Goal: Information Seeking & Learning: Find specific fact

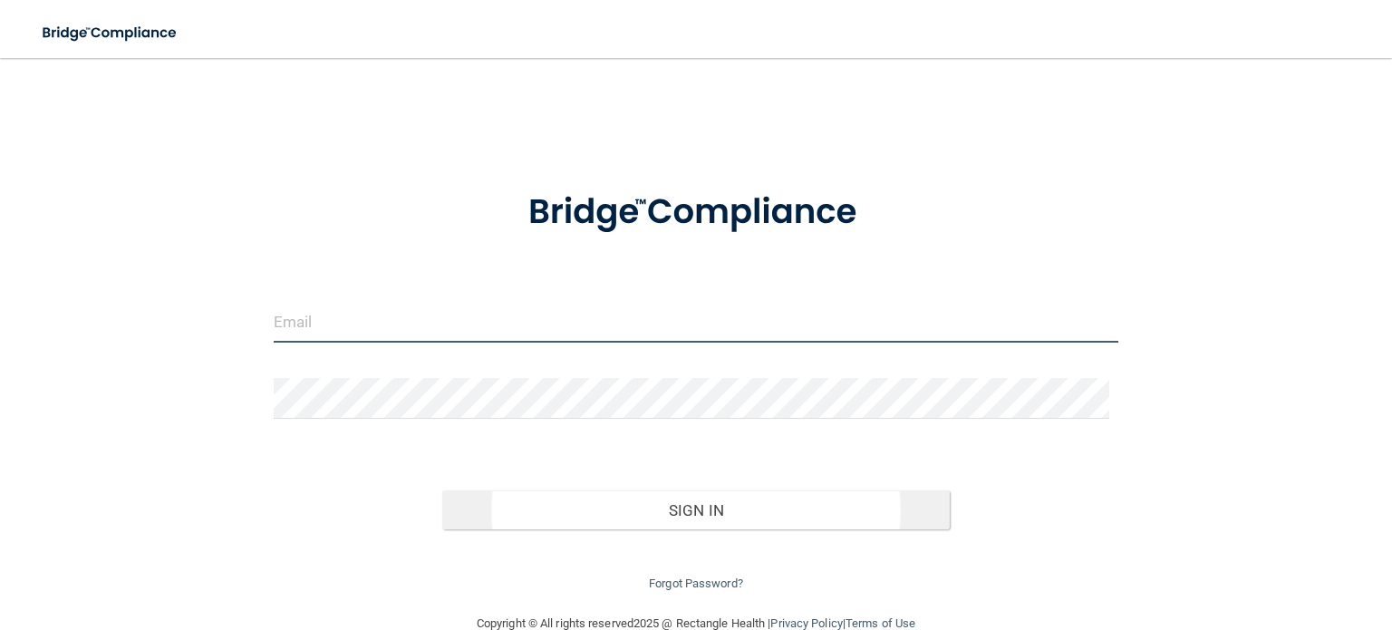
type input "[EMAIL_ADDRESS][DOMAIN_NAME]"
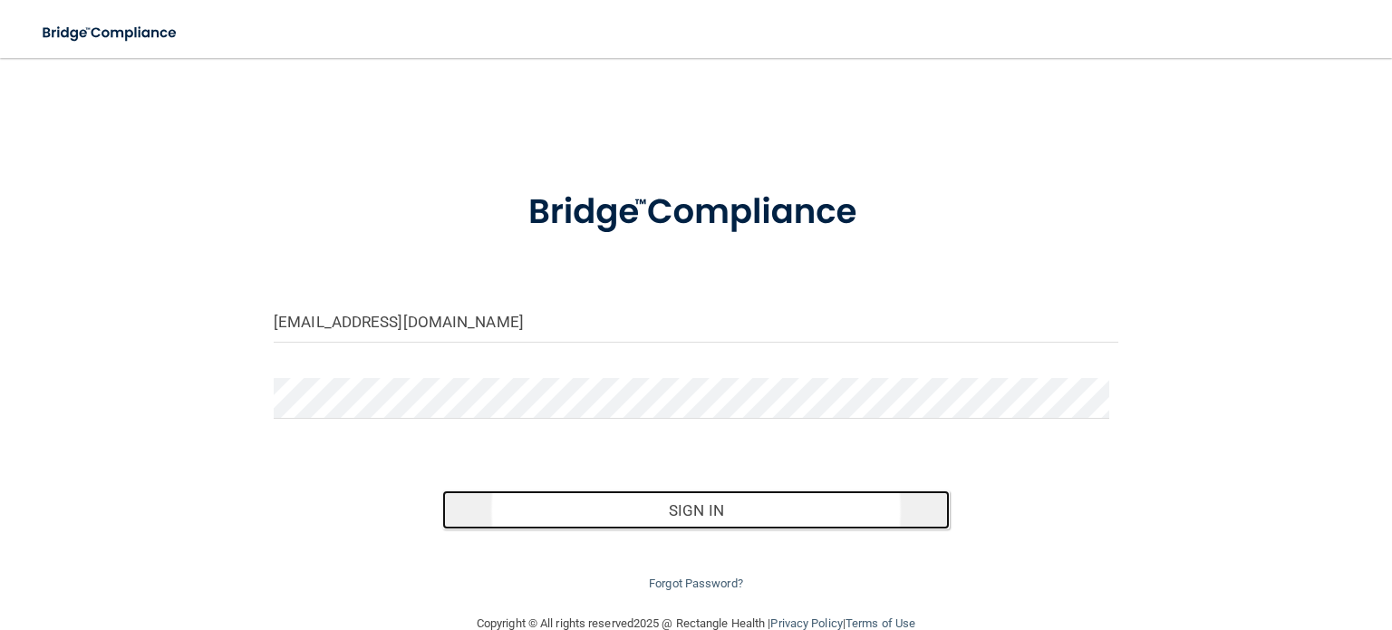
click at [745, 521] on button "Sign In" at bounding box center [695, 510] width 507 height 40
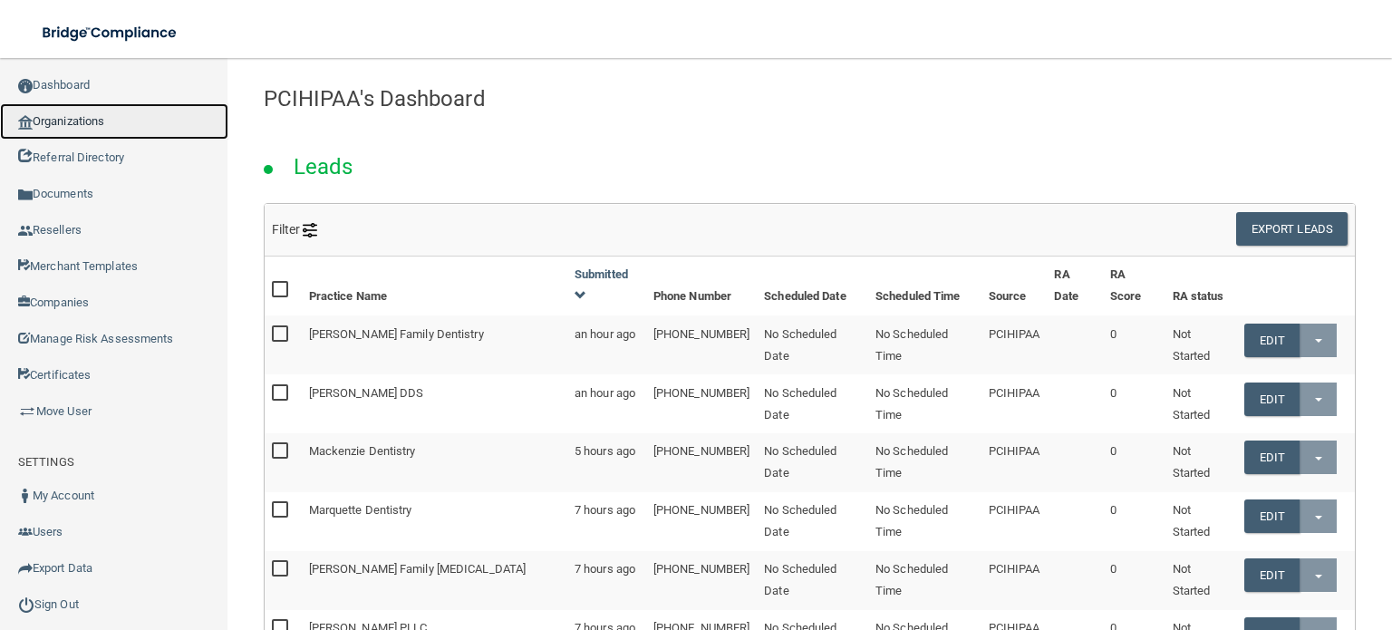
click at [91, 125] on link "Organizations" at bounding box center [114, 121] width 228 height 36
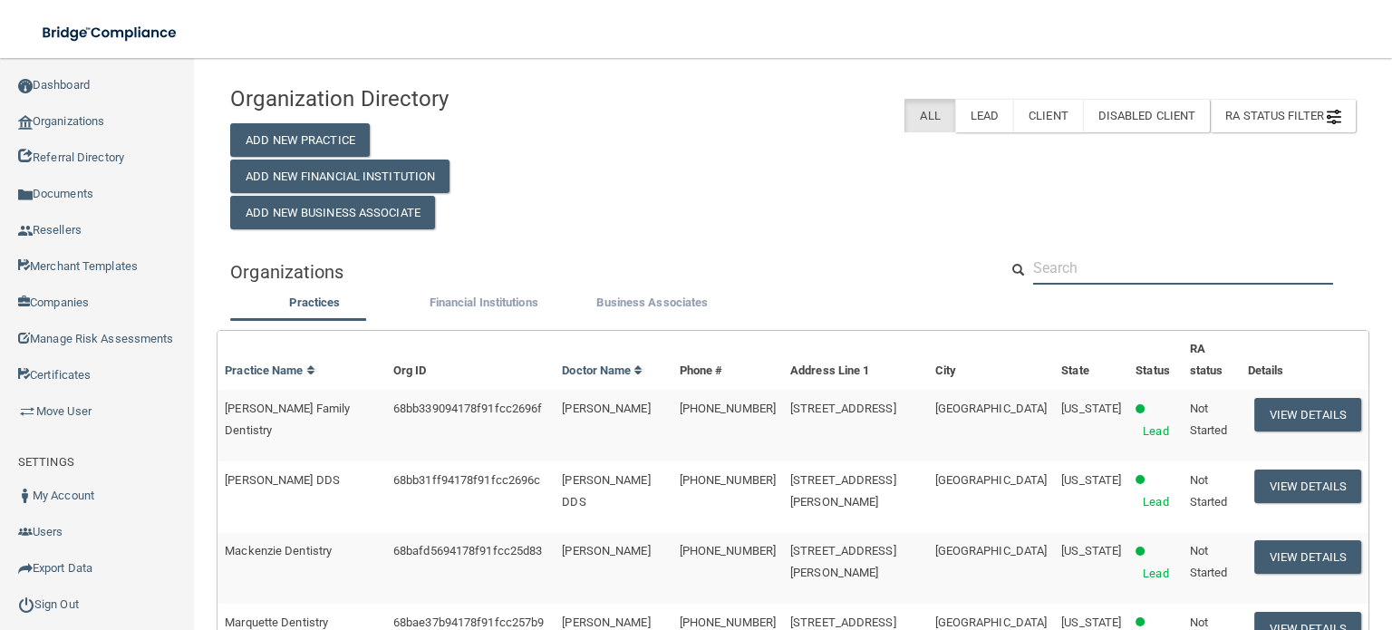
click at [1047, 253] on input "text" at bounding box center [1183, 268] width 300 height 34
paste input "[PHONE_NUMBER]"
type input "[PHONE_NUMBER]"
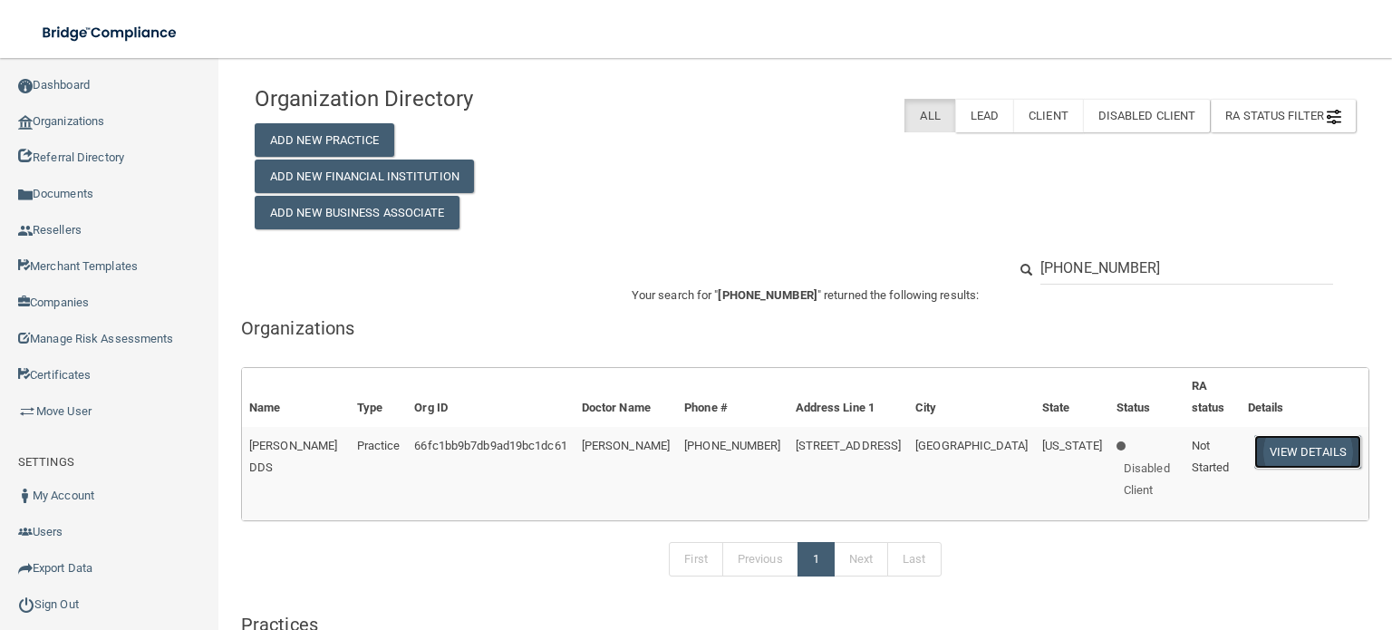
click at [1278, 435] on button "View Details" at bounding box center [1307, 452] width 107 height 34
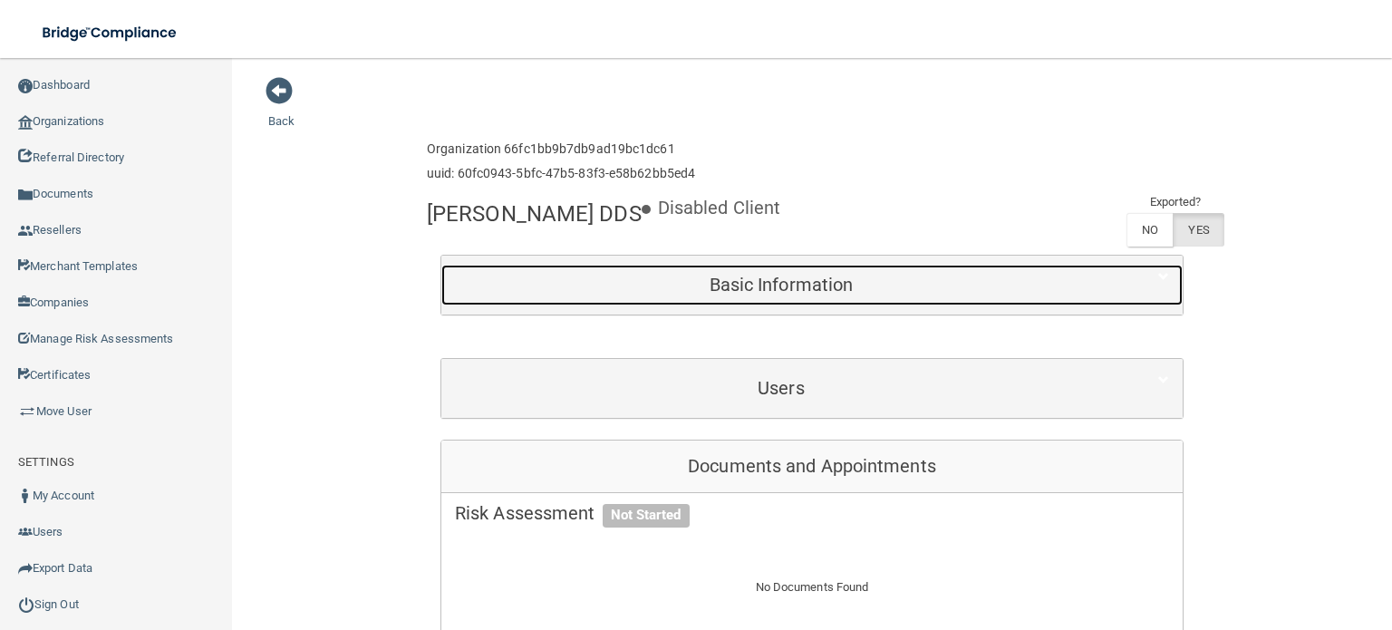
click at [826, 281] on h5 "Basic Information" at bounding box center [781, 285] width 652 height 20
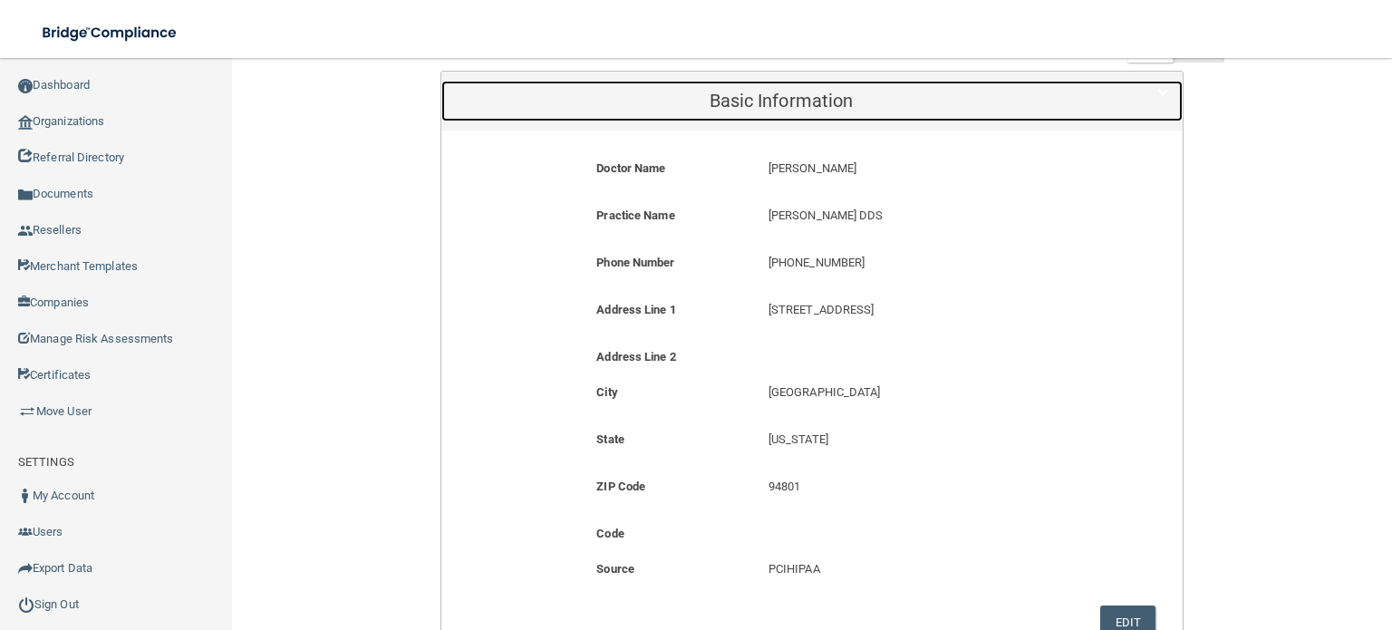
scroll to position [181, 0]
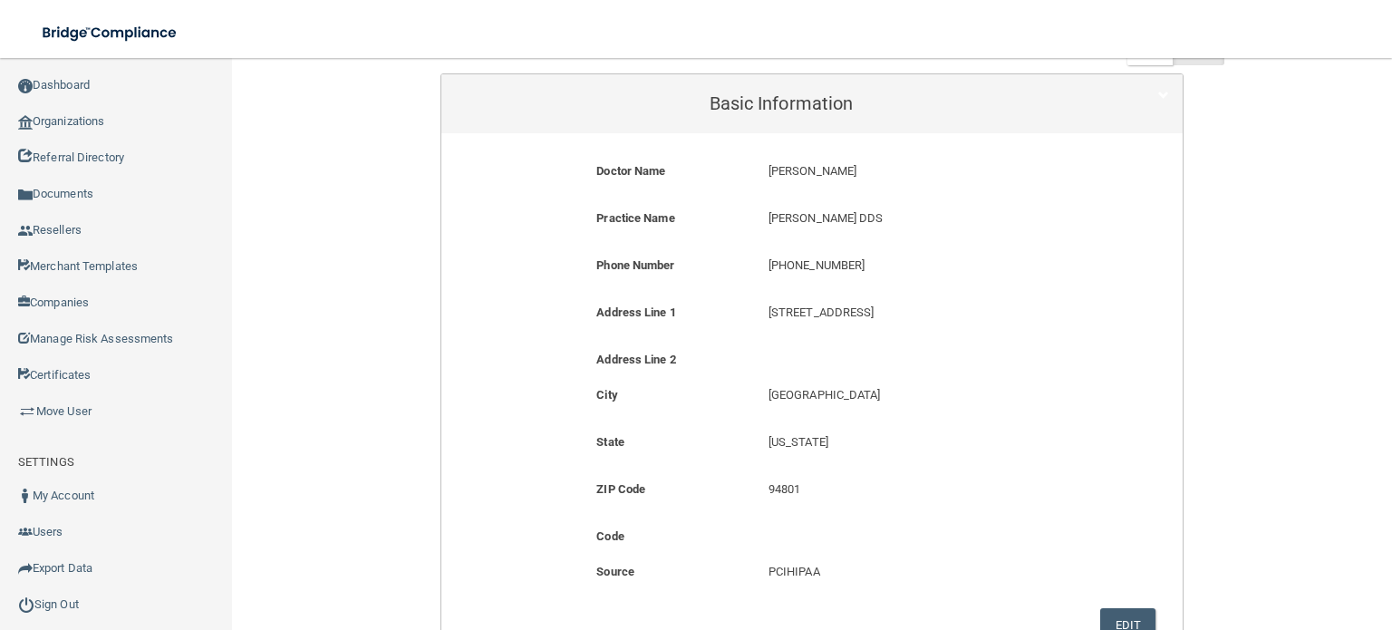
drag, startPoint x: 874, startPoint y: 215, endPoint x: 759, endPoint y: 227, distance: 114.9
click at [759, 227] on div "[PERSON_NAME] DDS [PERSON_NAME] DDS" at bounding box center [926, 225] width 343 height 34
copy p "[PERSON_NAME] DDS"
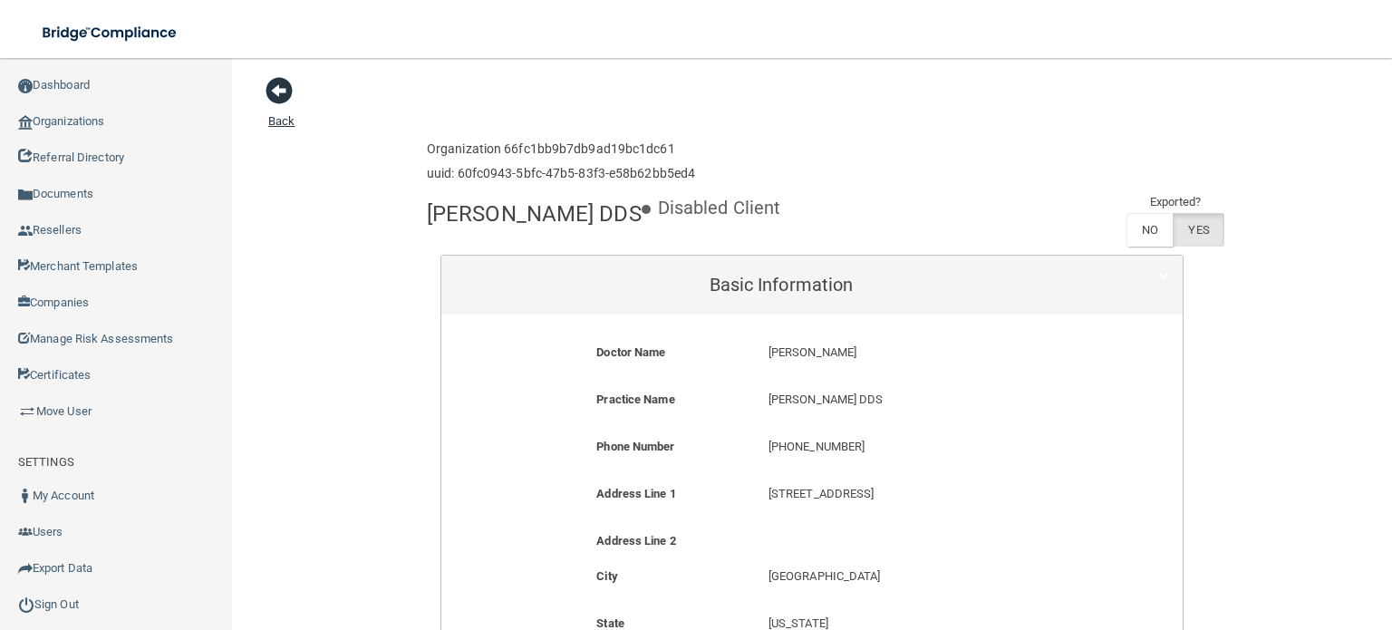
click at [290, 86] on span at bounding box center [278, 90] width 27 height 27
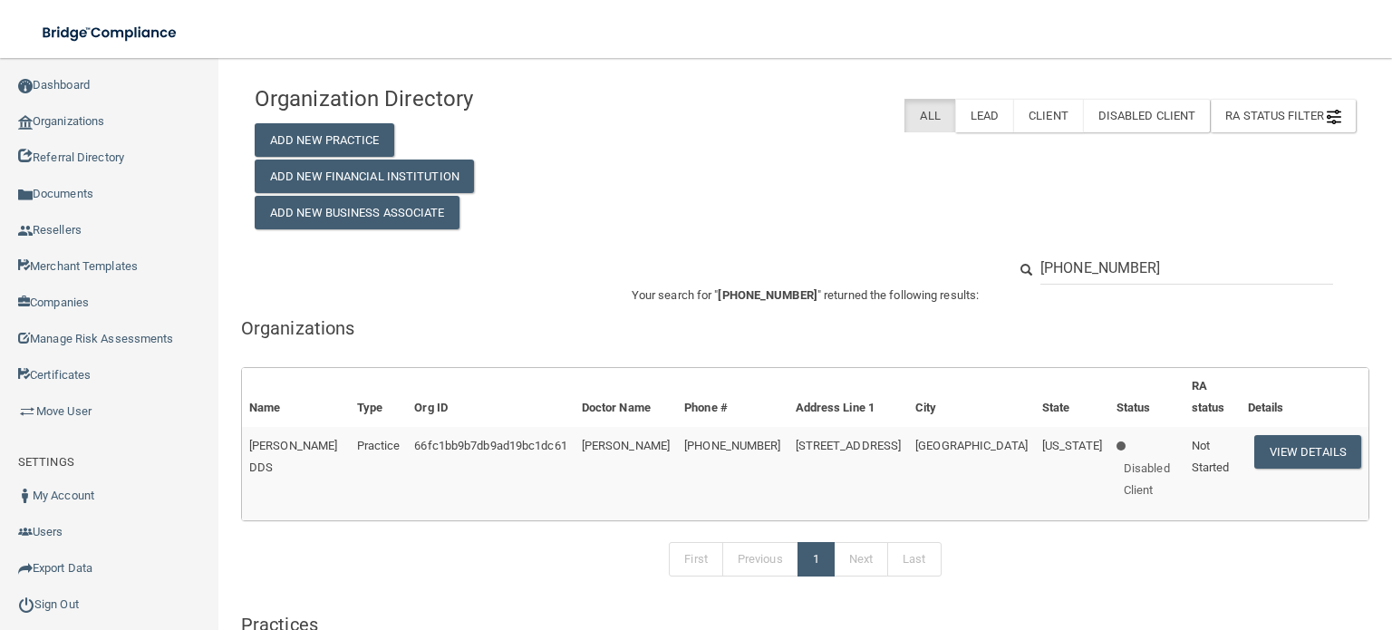
click at [1142, 254] on input "[PHONE_NUMBER]" at bounding box center [1186, 268] width 293 height 34
drag, startPoint x: 1145, startPoint y: 267, endPoint x: 1009, endPoint y: 265, distance: 136.8
click at [1009, 265] on div "[PHONE_NUMBER]" at bounding box center [1181, 268] width 376 height 34
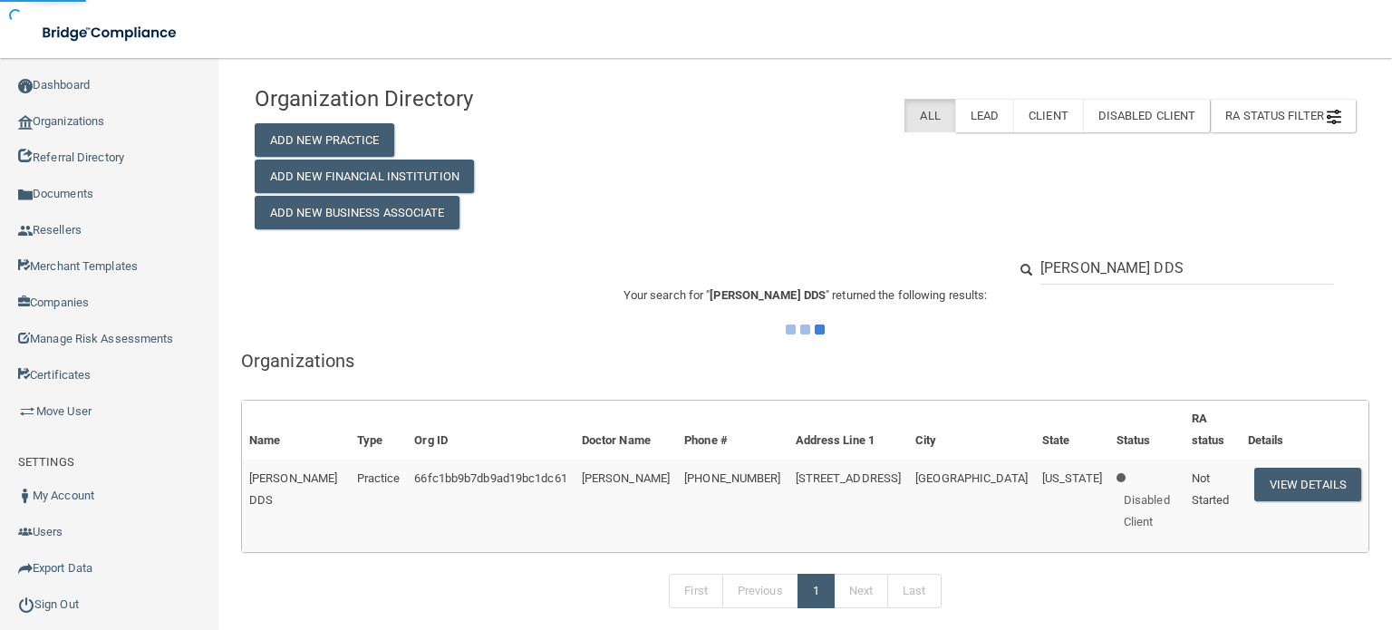
type input "[PERSON_NAME] DDS"
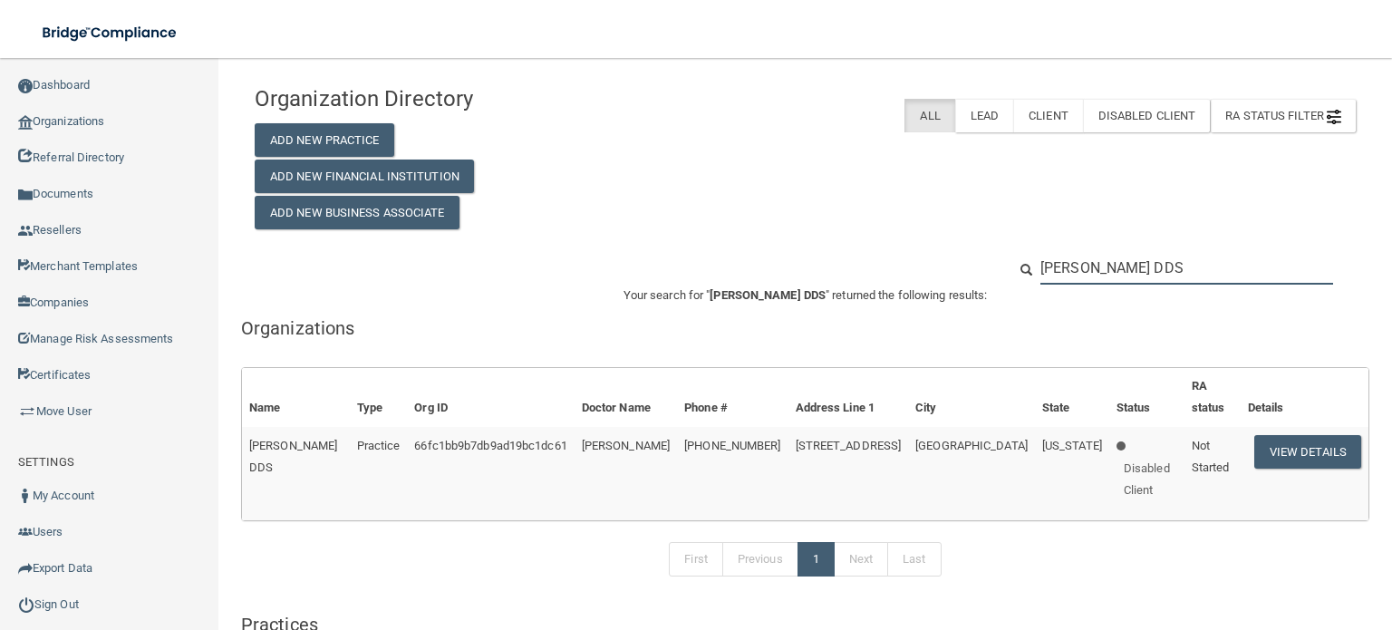
drag, startPoint x: 1228, startPoint y: 274, endPoint x: 1027, endPoint y: 275, distance: 201.2
click at [1027, 275] on div "[PERSON_NAME] DDS" at bounding box center [1187, 268] width 320 height 34
drag, startPoint x: 1191, startPoint y: 261, endPoint x: 1021, endPoint y: 256, distance: 169.5
click at [1027, 256] on div "[PERSON_NAME] DDS" at bounding box center [1187, 268] width 320 height 34
paste input "[PHONE_NUMBER]"
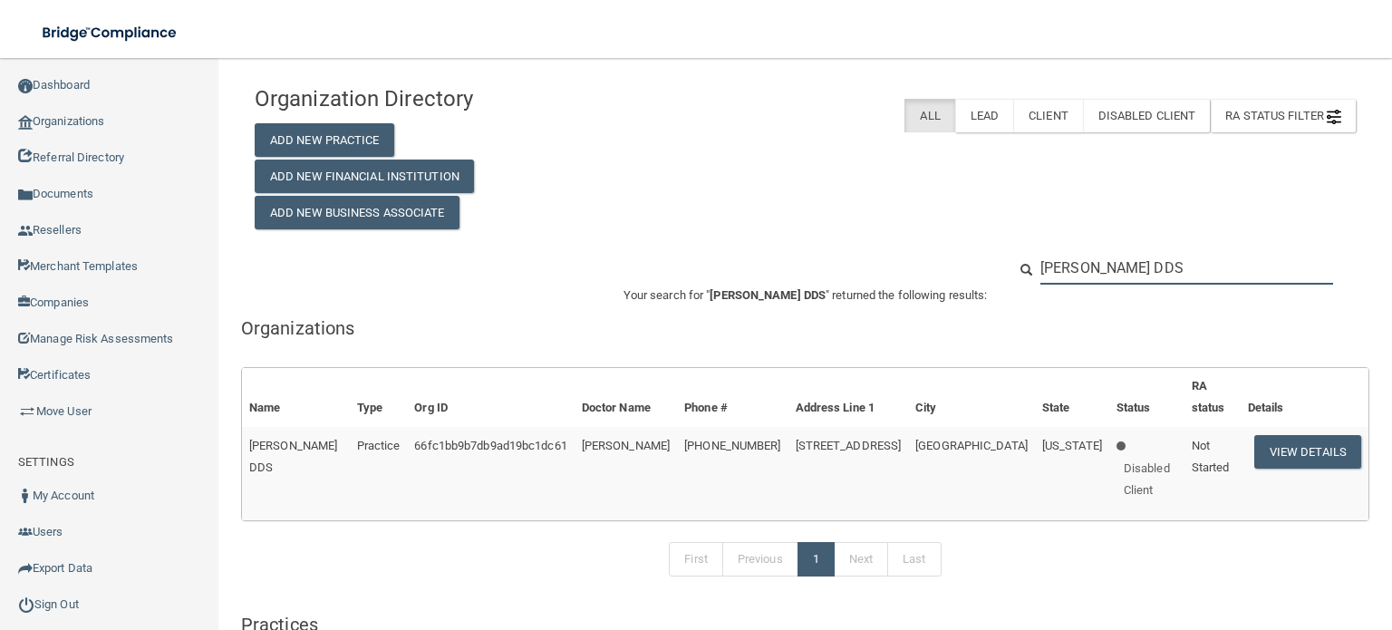
type input "[PHONE_NUMBER]"
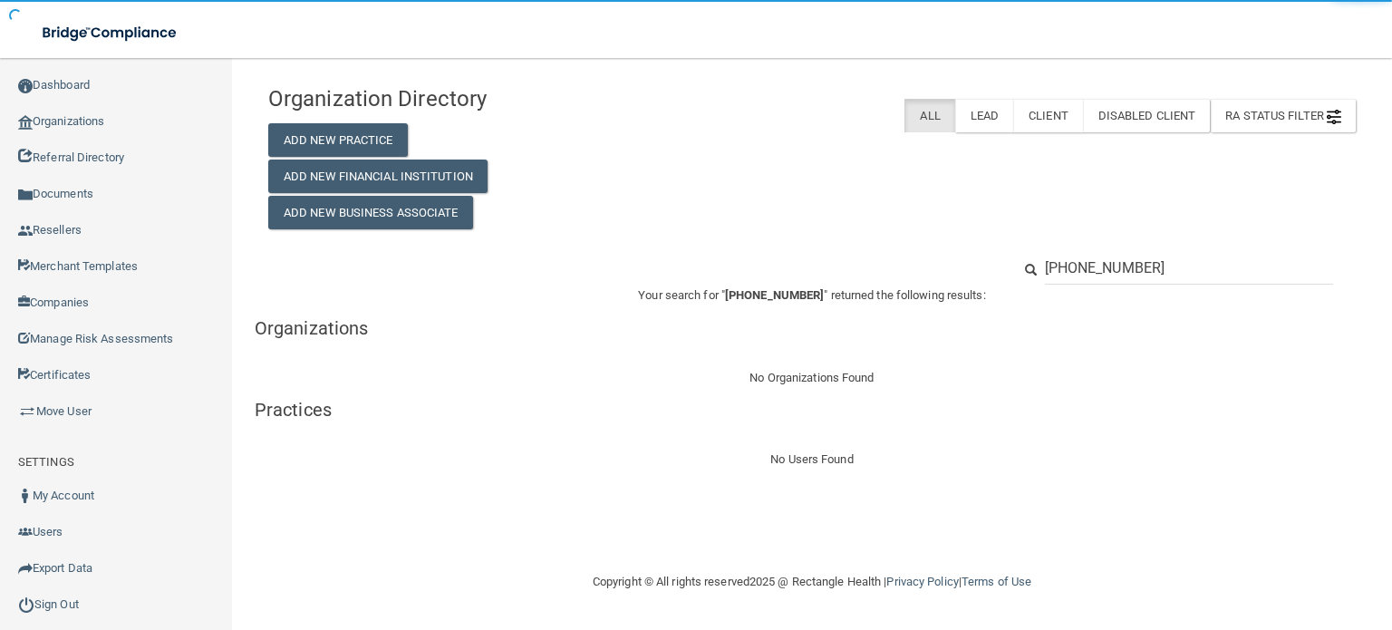
drag, startPoint x: 1167, startPoint y: 275, endPoint x: 1016, endPoint y: 255, distance: 152.6
click at [1016, 255] on div "[PHONE_NUMBER]" at bounding box center [1184, 268] width 372 height 34
type input "point [GEOGRAPHIC_DATA]"
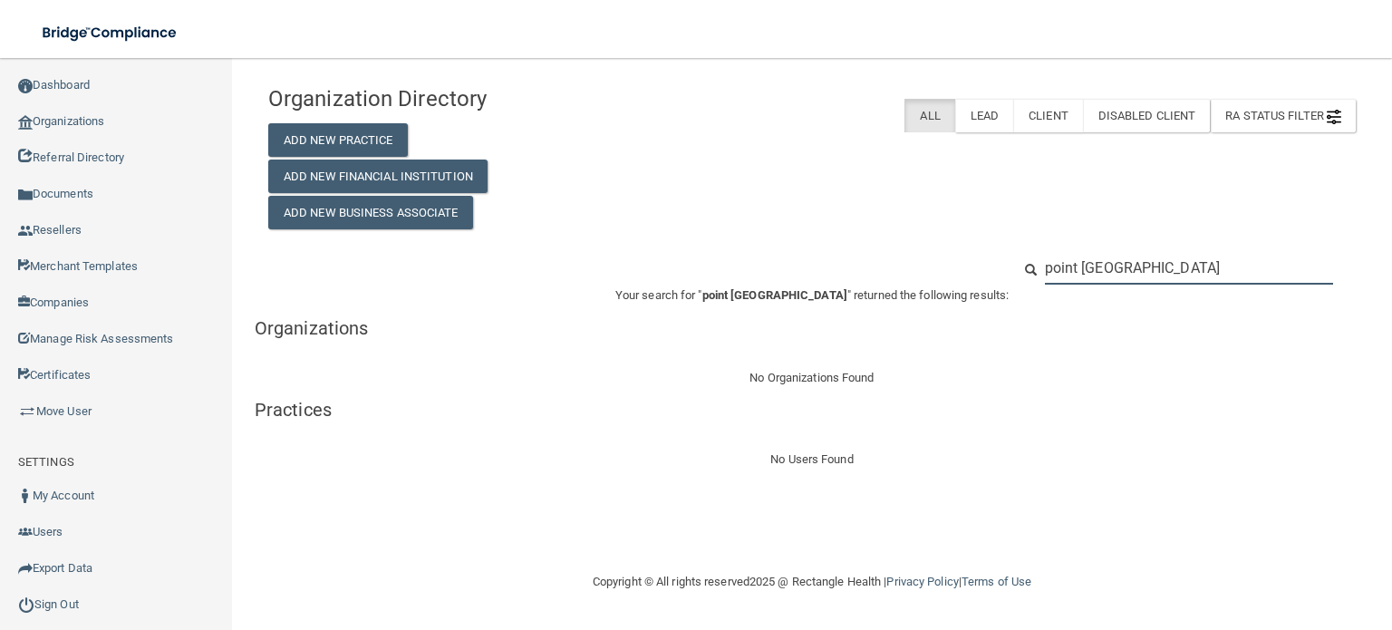
drag, startPoint x: 1216, startPoint y: 275, endPoint x: 1008, endPoint y: 279, distance: 208.5
click at [1008, 279] on div "point [GEOGRAPHIC_DATA]" at bounding box center [1184, 268] width 372 height 34
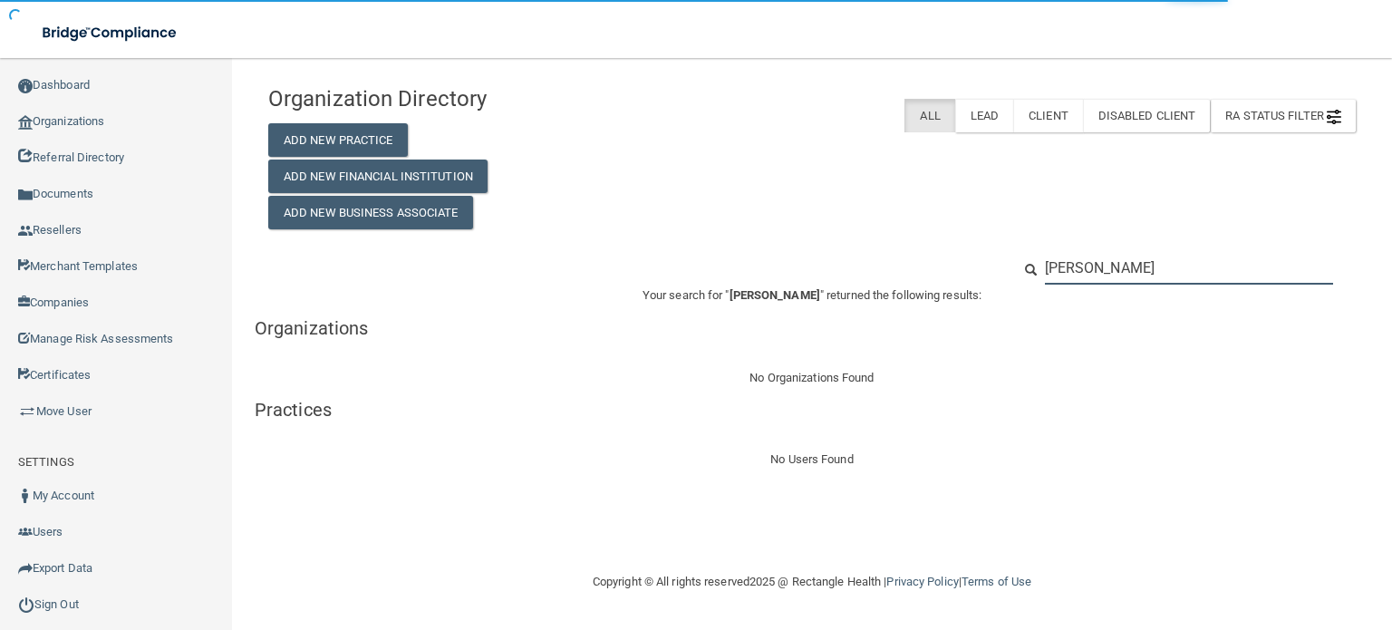
type input "[PERSON_NAME]"
